Goal: Find specific page/section: Find specific page/section

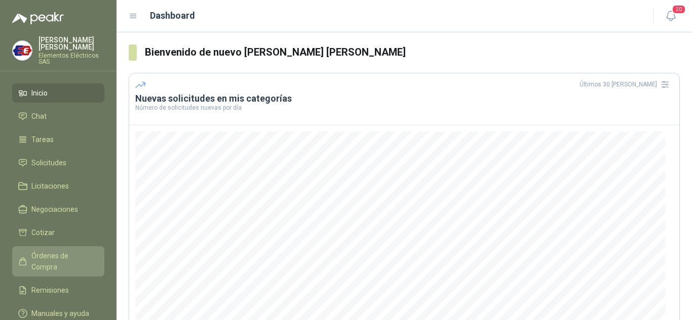
click at [52, 252] on span "Órdenes de Compra" at bounding box center [62, 262] width 63 height 22
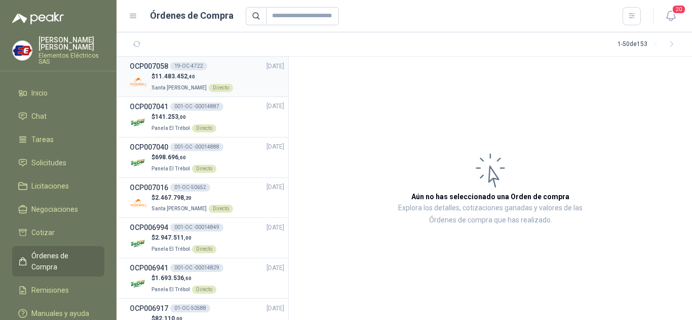
click at [164, 82] on p "Santa [PERSON_NAME] Directo" at bounding box center [192, 87] width 82 height 11
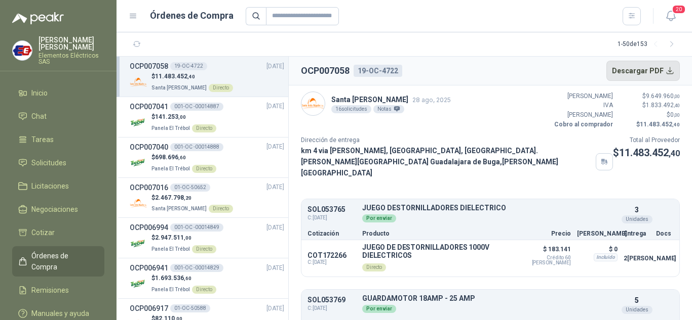
click at [639, 66] on button "Descargar PDF" at bounding box center [643, 71] width 74 height 20
click at [152, 117] on p "$ 141.253 ,00" at bounding box center [183, 117] width 65 height 10
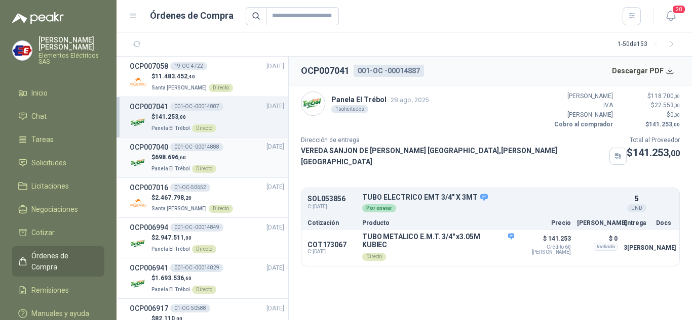
click at [169, 161] on p "$ 698.696 ,60" at bounding box center [183, 158] width 65 height 10
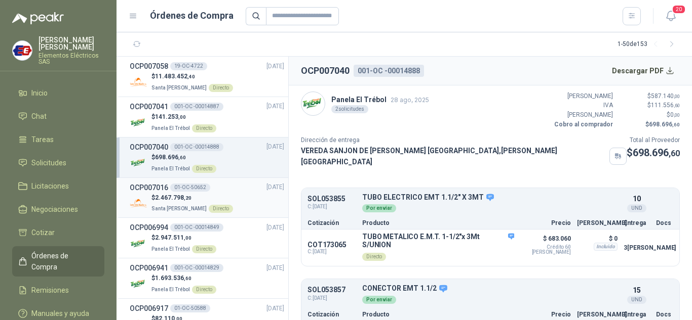
click at [167, 206] on span "Santa [PERSON_NAME]" at bounding box center [178, 209] width 55 height 6
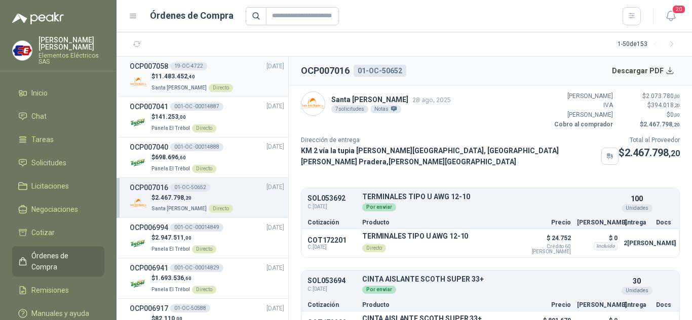
click at [167, 80] on p "$ 11.483.452 ,40" at bounding box center [192, 77] width 82 height 10
